Goal: Task Accomplishment & Management: Use online tool/utility

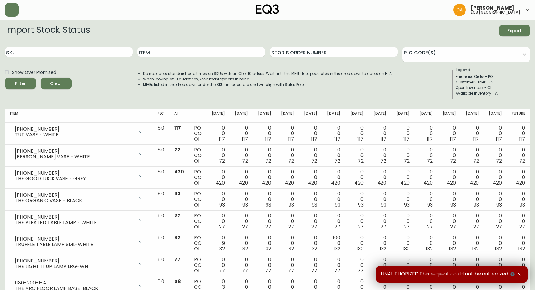
drag, startPoint x: 47, startPoint y: 48, endPoint x: 155, endPoint y: 67, distance: 109.6
click at [47, 49] on input "SKU" at bounding box center [68, 52] width 127 height 10
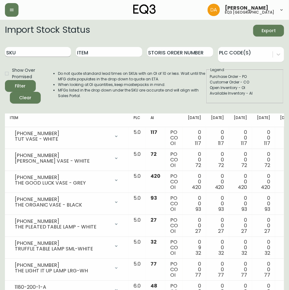
click at [54, 54] on input "SKU" at bounding box center [38, 52] width 66 height 10
paste input "374"
click at [5, 80] on button "Filter" at bounding box center [20, 86] width 31 height 12
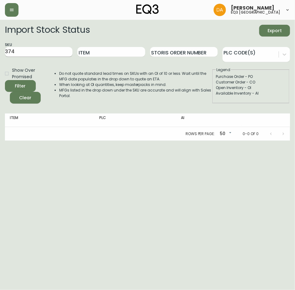
click at [32, 47] on input "374" at bounding box center [39, 52] width 68 height 10
paste input "020-374-1-A"
click at [5, 80] on button "Filter" at bounding box center [20, 86] width 31 height 12
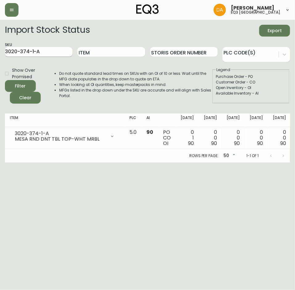
click at [56, 48] on input "3020-374-1-A" at bounding box center [39, 52] width 68 height 10
paste input "3-4-B"
click at [5, 80] on button "Filter" at bounding box center [20, 86] width 31 height 12
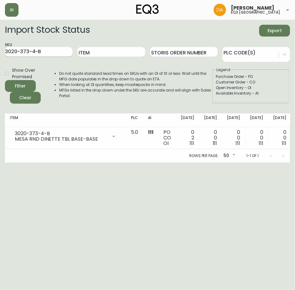
click at [41, 50] on input "3020-373-4-B" at bounding box center [39, 52] width 68 height 10
click at [42, 50] on input "3020-373-4-B" at bounding box center [39, 52] width 68 height 10
click at [45, 49] on input "3020-373-4-B" at bounding box center [39, 52] width 68 height 10
click at [3, 42] on main "Import Stock Status Export SKU 3020-373-4-B Item Storis Order Number PLC Code(s…" at bounding box center [147, 91] width 295 height 143
paste input "C"
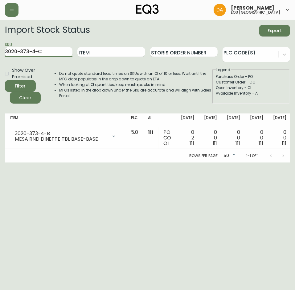
click at [5, 80] on button "Filter" at bounding box center [20, 86] width 31 height 12
click at [39, 51] on input "3020-373-4-C" at bounding box center [39, 52] width 68 height 10
drag, startPoint x: 45, startPoint y: 52, endPoint x: 3, endPoint y: 52, distance: 42.0
click at [3, 52] on main "Import Stock Status Export SKU 3020-373-4-C Item Storis Order Number PLC Code(s…" at bounding box center [147, 91] width 295 height 143
paste input "50-432-0"
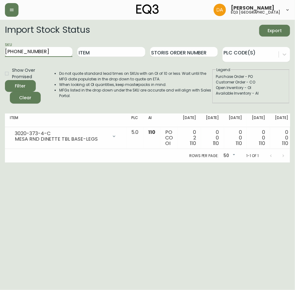
click at [5, 80] on button "Filter" at bounding box center [20, 86] width 31 height 12
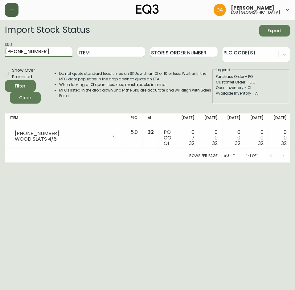
drag, startPoint x: 45, startPoint y: 50, endPoint x: 10, endPoint y: 15, distance: 48.7
click at [3, 21] on main "Import Stock Status Export SKU [PHONE_NUMBER] Item Storis Order Number PLC Code…" at bounding box center [147, 91] width 295 height 143
paste input "20-411-4-A"
click at [5, 80] on button "Filter" at bounding box center [20, 86] width 31 height 12
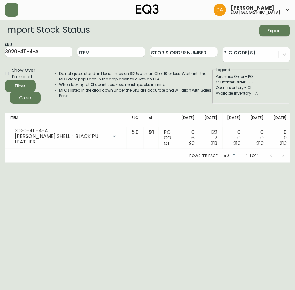
click at [3, 54] on main "Import Stock Status Export SKU 3020-411-4-A Item Storis Order Number PLC Code(s…" at bounding box center [147, 91] width 295 height 143
paste input "01-4-B"
click at [5, 80] on button "Filter" at bounding box center [20, 86] width 31 height 12
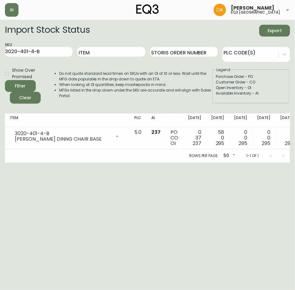
click at [3, 18] on div "[PERSON_NAME] eq3 calgary Import Stock Status Export SKU 3020-401-4-B Item Stor…" at bounding box center [147, 81] width 295 height 162
paste input "[PHONE_NUMBER]"
click at [5, 80] on button "Filter" at bounding box center [20, 86] width 31 height 12
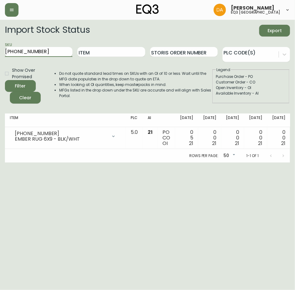
drag, startPoint x: 59, startPoint y: 50, endPoint x: 56, endPoint y: 50, distance: 3.1
click at [56, 50] on input "[PHONE_NUMBER]" at bounding box center [39, 52] width 68 height 10
drag, startPoint x: 56, startPoint y: 50, endPoint x: 3, endPoint y: 49, distance: 53.1
click at [3, 49] on main "Import Stock Status Export SKU [PHONE_NUMBER] Item Storis Order Number PLC Code…" at bounding box center [147, 91] width 295 height 143
paste input "91-0"
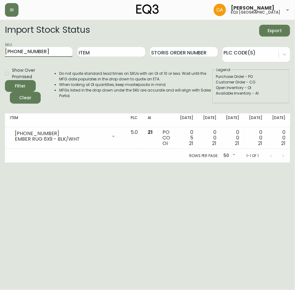
click at [5, 80] on button "Filter" at bounding box center [20, 86] width 31 height 12
click at [3, 51] on main "Import Stock Status Export SKU [PHONE_NUMBER] Item Storis Order Number PLC Code…" at bounding box center [147, 91] width 295 height 143
paste input "7220-103-1-B"
click at [5, 80] on button "Filter" at bounding box center [20, 86] width 31 height 12
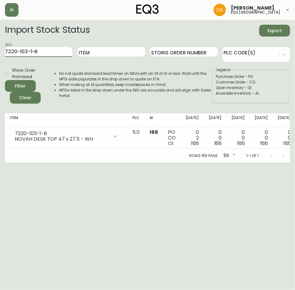
drag, startPoint x: 11, startPoint y: 52, endPoint x: 3, endPoint y: 52, distance: 8.0
click at [3, 52] on main "Import Stock Status Export SKU 7220-103-1-B Item Storis Order Number PLC Code(s…" at bounding box center [147, 91] width 295 height 143
paste input "0-5-A"
click at [5, 80] on button "Filter" at bounding box center [20, 86] width 31 height 12
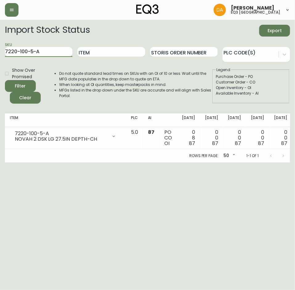
drag, startPoint x: 3, startPoint y: 52, endPoint x: 14, endPoint y: 49, distance: 10.8
click at [3, 52] on main "Import Stock Status Export SKU 7220-100-5-A Item Storis Order Number PLC Code(s…" at bounding box center [147, 91] width 295 height 143
paste input "3-5-C"
click at [5, 80] on button "Filter" at bounding box center [20, 86] width 31 height 12
drag, startPoint x: 44, startPoint y: 52, endPoint x: 8, endPoint y: 50, distance: 35.6
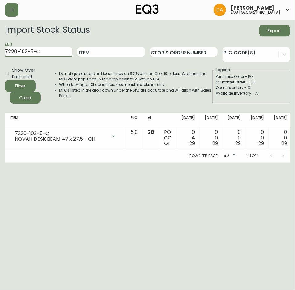
click at [3, 55] on main "Import Stock Status Export SKU 7220-103-5-C Item Storis Order Number PLC Code(s…" at bounding box center [147, 91] width 295 height 143
paste input "[PHONE_NUMBER]"
type input "[PHONE_NUMBER]"
click at [5, 80] on button "Filter" at bounding box center [20, 86] width 31 height 12
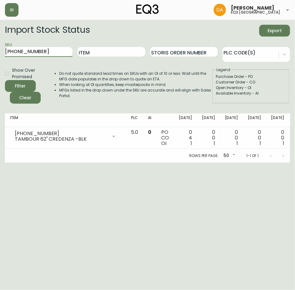
click at [150, 162] on html "[PERSON_NAME] eq3 calgary Import Stock Status Export SKU [PHONE_NUMBER] Item St…" at bounding box center [147, 81] width 295 height 162
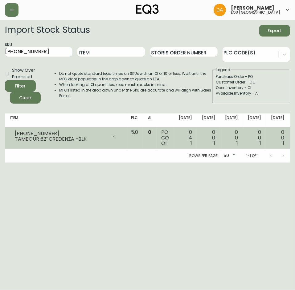
click at [111, 138] on icon at bounding box center [113, 136] width 5 height 5
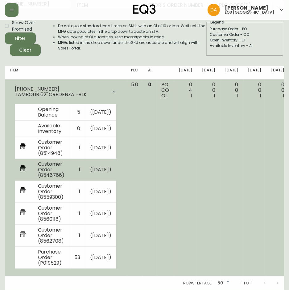
scroll to position [65, 0]
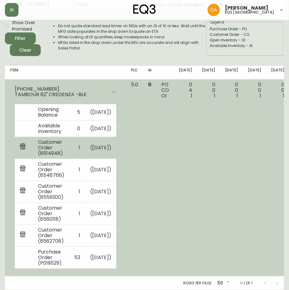
click at [70, 140] on td "1" at bounding box center [77, 148] width 16 height 22
drag, startPoint x: 80, startPoint y: 144, endPoint x: 73, endPoint y: 140, distance: 8.2
click at [73, 140] on td "1" at bounding box center [77, 148] width 16 height 22
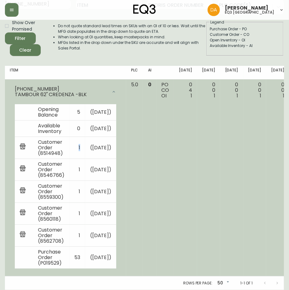
click at [127, 93] on td "5.0" at bounding box center [134, 177] width 17 height 197
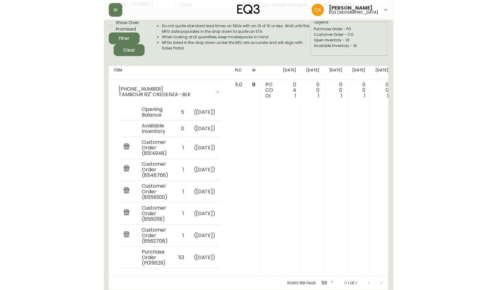
scroll to position [0, 0]
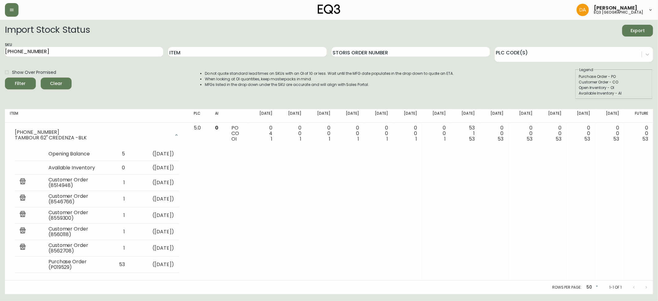
drag, startPoint x: 9, startPoint y: 12, endPoint x: 22, endPoint y: 8, distance: 13.5
click at [8, 11] on button "button" at bounding box center [12, 10] width 14 height 14
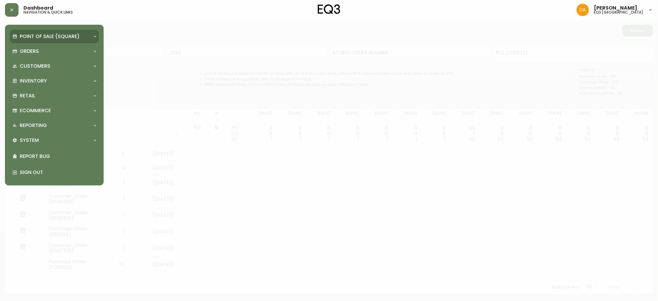
click at [30, 33] on p "Point of Sale (Square)" at bounding box center [50, 36] width 60 height 7
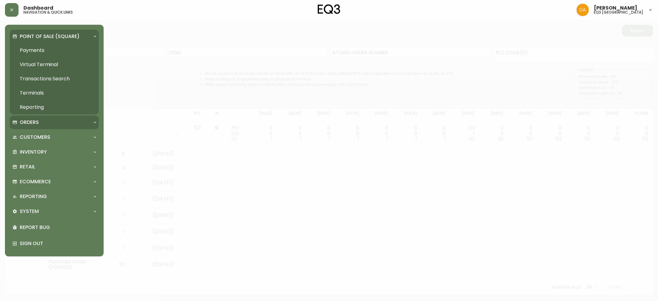
click at [36, 128] on div "Orders" at bounding box center [54, 122] width 89 height 14
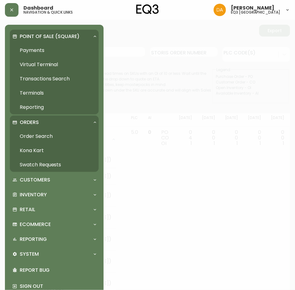
click at [27, 132] on link "Order Search" at bounding box center [54, 136] width 89 height 14
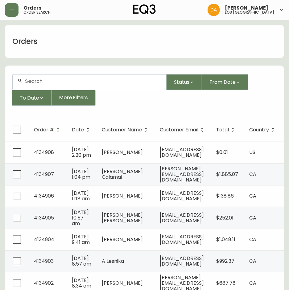
click at [70, 76] on div at bounding box center [90, 81] width 154 height 15
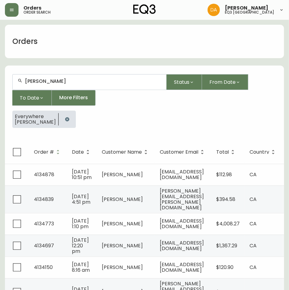
type input "[PERSON_NAME]"
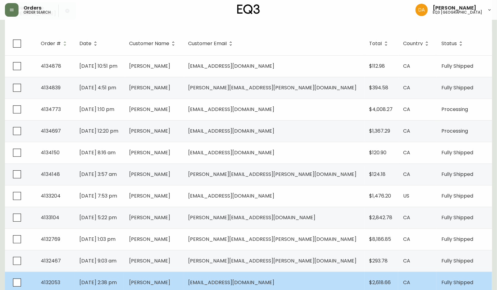
scroll to position [82, 0]
